Goal: Information Seeking & Learning: Check status

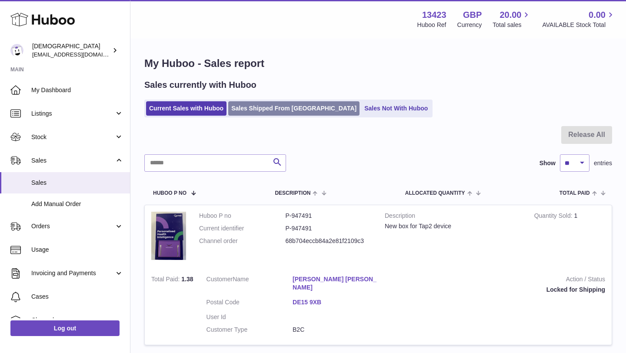
click at [251, 107] on link "Sales Shipped From Huboo" at bounding box center [293, 108] width 131 height 14
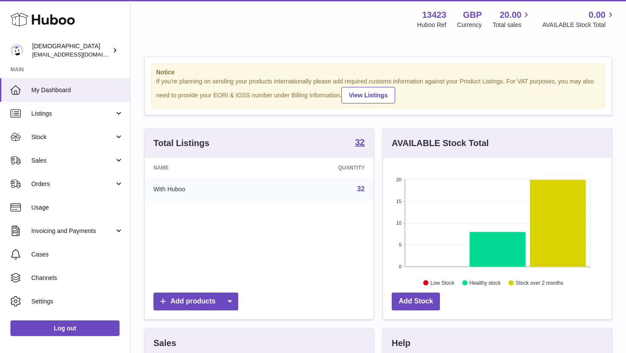
scroll to position [136, 229]
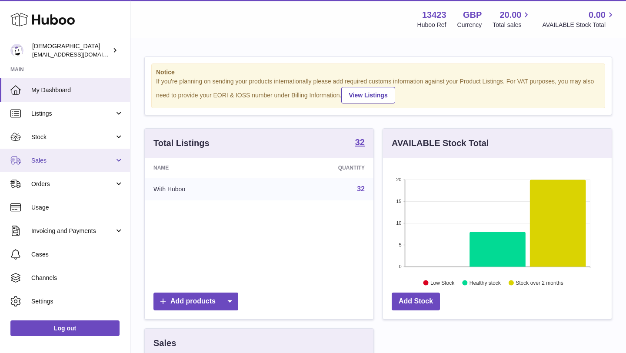
click at [84, 166] on link "Sales" at bounding box center [65, 160] width 130 height 23
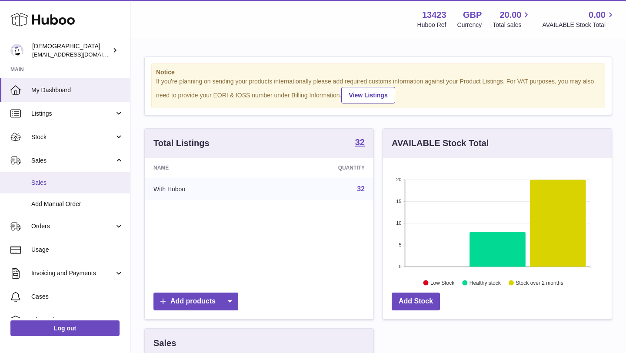
click at [82, 176] on link "Sales" at bounding box center [65, 182] width 130 height 21
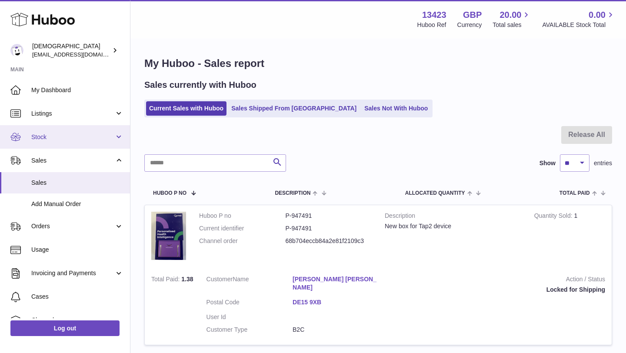
click at [75, 145] on link "Stock" at bounding box center [65, 136] width 130 height 23
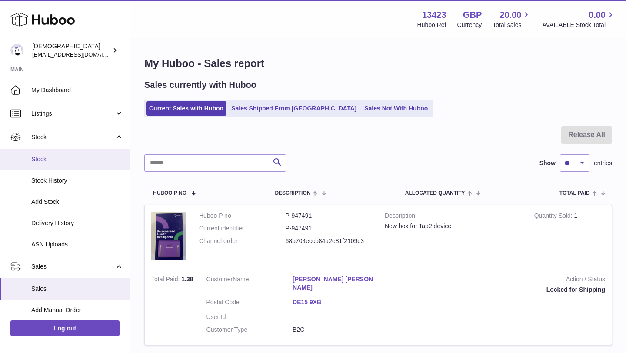
click at [74, 153] on link "Stock" at bounding box center [65, 159] width 130 height 21
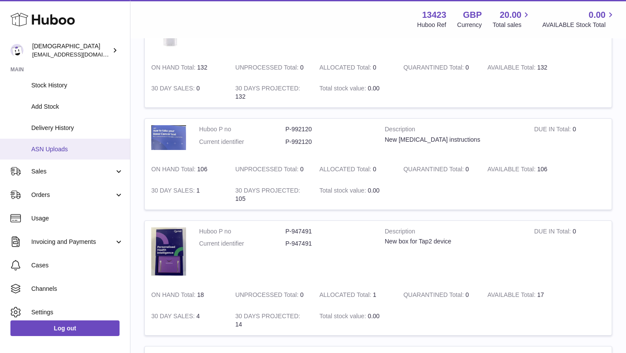
scroll to position [121, 0]
